Goal: Information Seeking & Learning: Learn about a topic

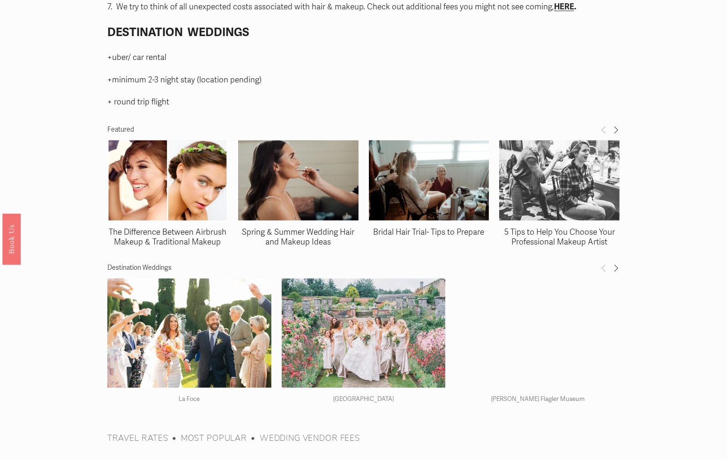
scroll to position [1313, 0]
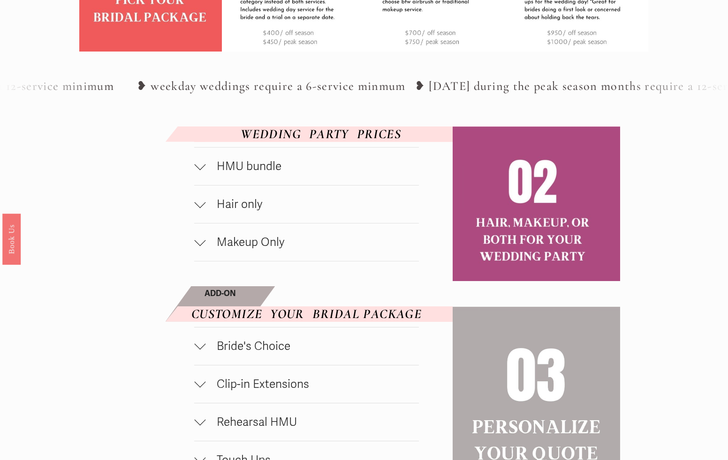
scroll to position [469, 0]
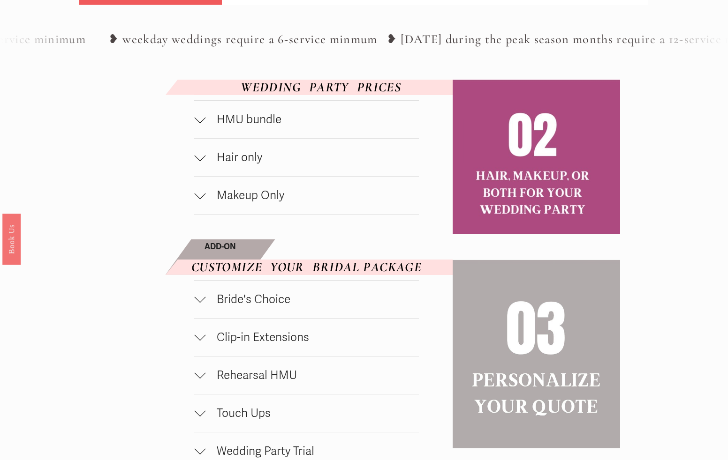
click at [198, 123] on div at bounding box center [199, 117] width 11 height 11
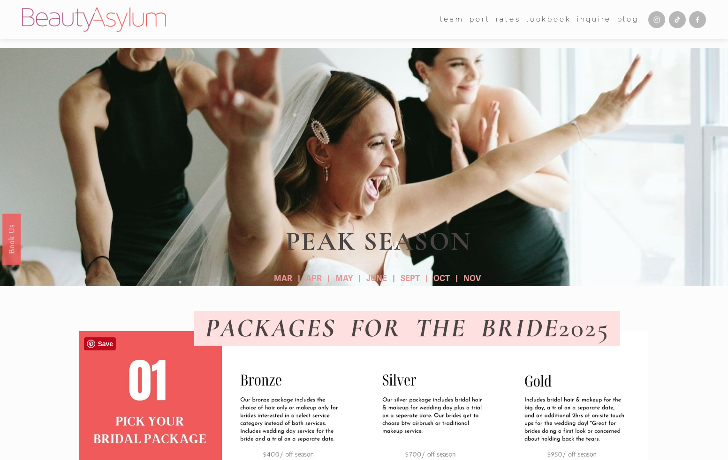
scroll to position [0, 0]
click at [508, 22] on link "Rates" at bounding box center [508, 19] width 25 height 14
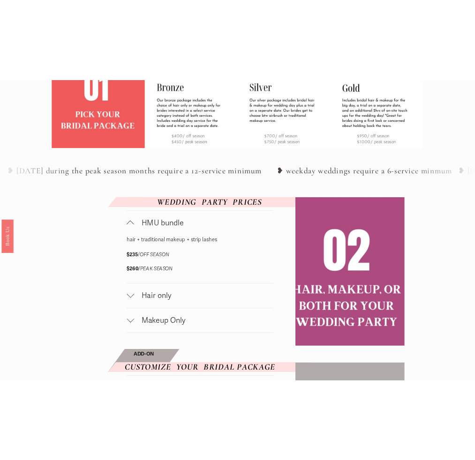
scroll to position [375, 0]
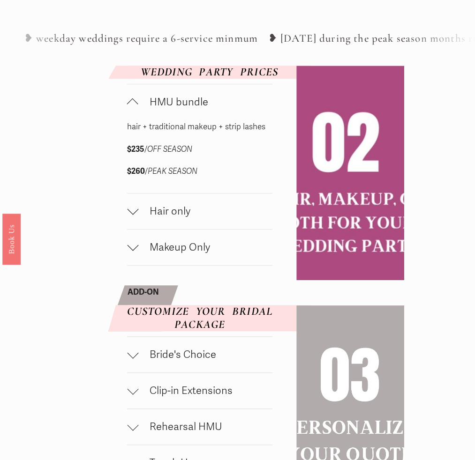
click at [133, 215] on div at bounding box center [132, 209] width 11 height 11
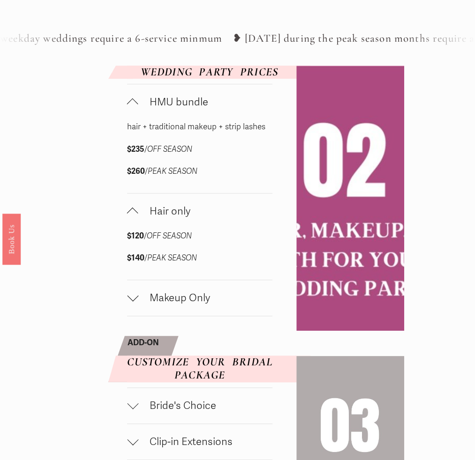
click at [133, 218] on div at bounding box center [132, 213] width 11 height 11
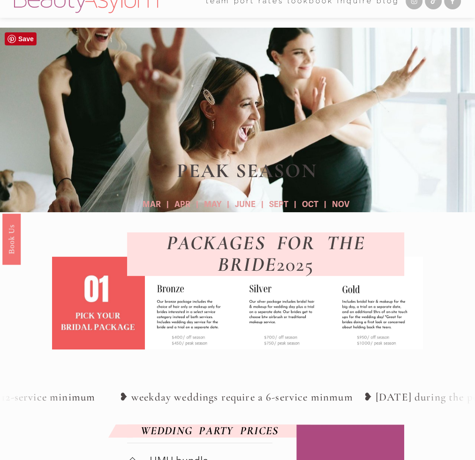
scroll to position [0, 0]
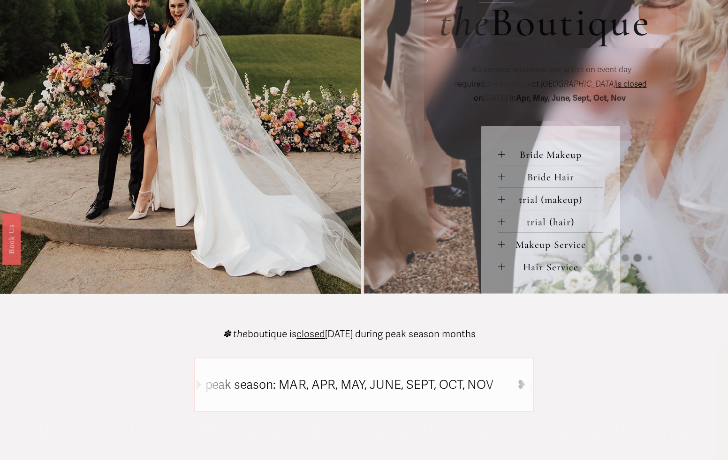
scroll to position [375, 0]
